Goal: Information Seeking & Learning: Find specific fact

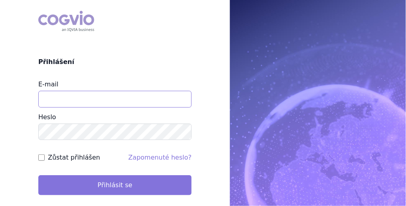
type input "michaela.kucerova@medochemie.com"
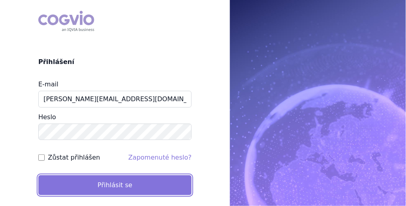
click at [102, 179] on button "Přihlásit se" at bounding box center [114, 185] width 153 height 20
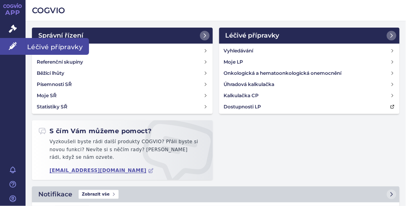
click at [61, 46] on span "Léčivé přípravky" at bounding box center [58, 46] width 64 height 17
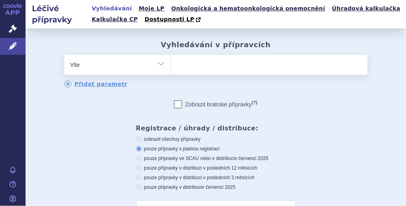
click at [190, 70] on ul at bounding box center [269, 63] width 197 height 17
click at [171, 70] on select at bounding box center [171, 64] width 0 height 20
type input "me"
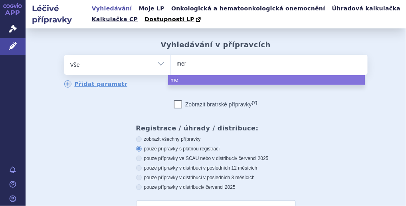
type input "mero"
type input "merope"
type input "meropen"
type input "[MEDICAL_DATA]"
select select "[MEDICAL_DATA]"
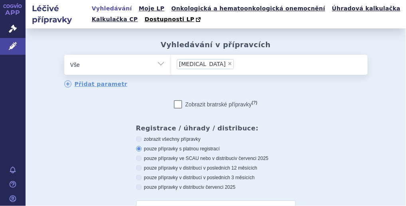
click at [163, 139] on label "zobrazit všechny přípravky" at bounding box center [216, 139] width 160 height 6
click at [142, 139] on input "zobrazit všechny přípravky" at bounding box center [139, 139] width 5 height 5
radio input "true"
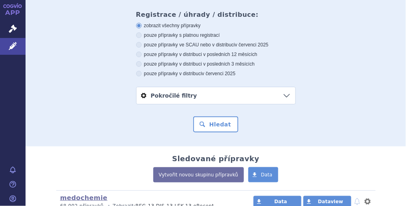
scroll to position [115, 0]
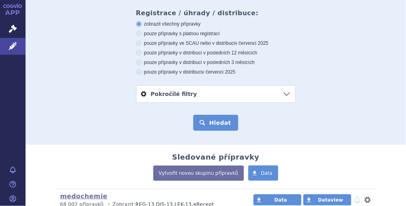
click at [222, 122] on button "Hledat" at bounding box center [215, 123] width 45 height 16
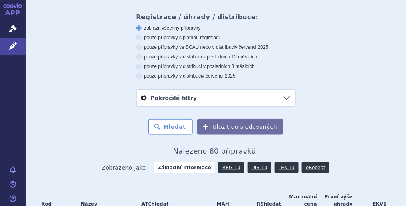
scroll to position [123, 0]
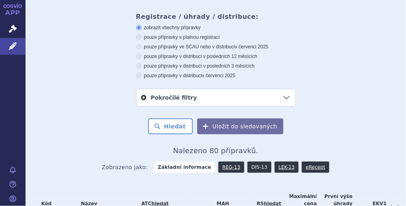
click at [249, 166] on link "DIS-13" at bounding box center [260, 166] width 24 height 11
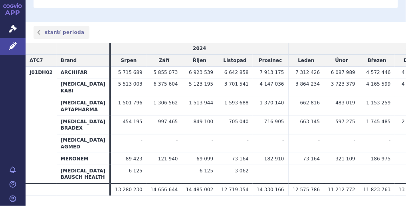
scroll to position [245, 0]
